Goal: Go to known website: Access a specific website the user already knows

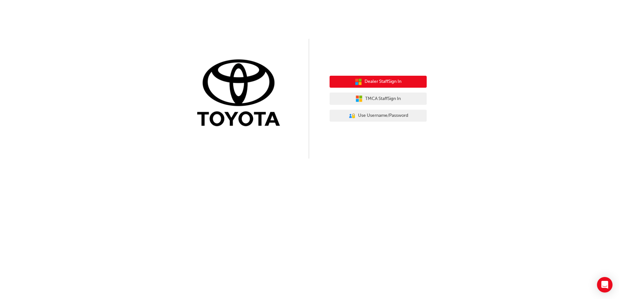
click at [381, 80] on span "Dealer Staff Sign In" at bounding box center [383, 81] width 37 height 7
